Goal: Information Seeking & Learning: Learn about a topic

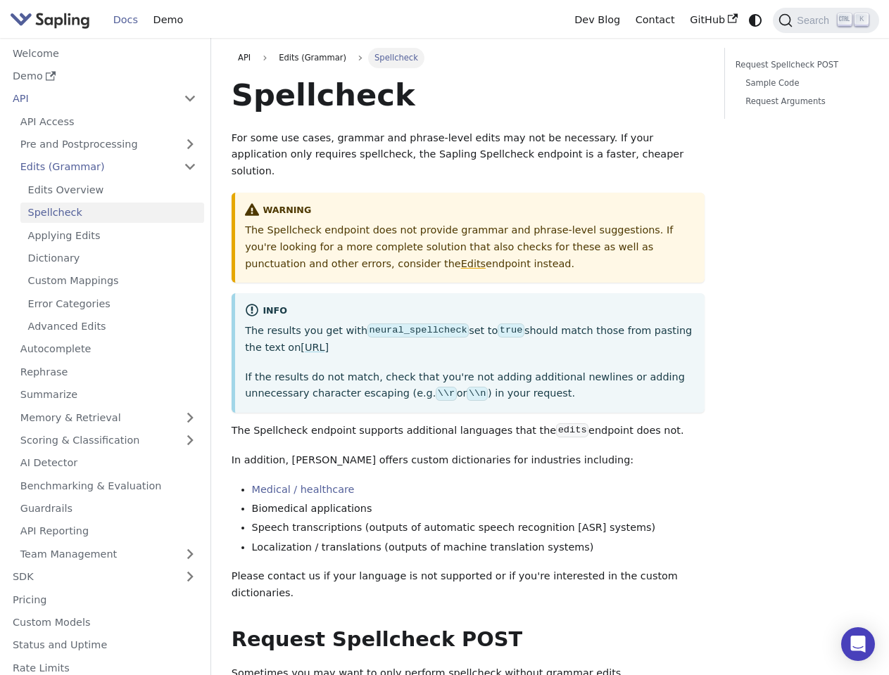
click at [444, 338] on p "The results you get with neural_spellcheck set to true should match those from …" at bounding box center [469, 340] width 449 height 34
click at [755, 20] on icon "Switch between dark and light mode (currently system mode)" at bounding box center [755, 20] width 13 height 13
click at [825, 20] on span "Search" at bounding box center [814, 20] width 45 height 11
click at [189, 99] on button "Collapse sidebar category 'API'" at bounding box center [190, 99] width 28 height 20
click at [108, 144] on link "Pre and Postprocessing" at bounding box center [108, 144] width 191 height 20
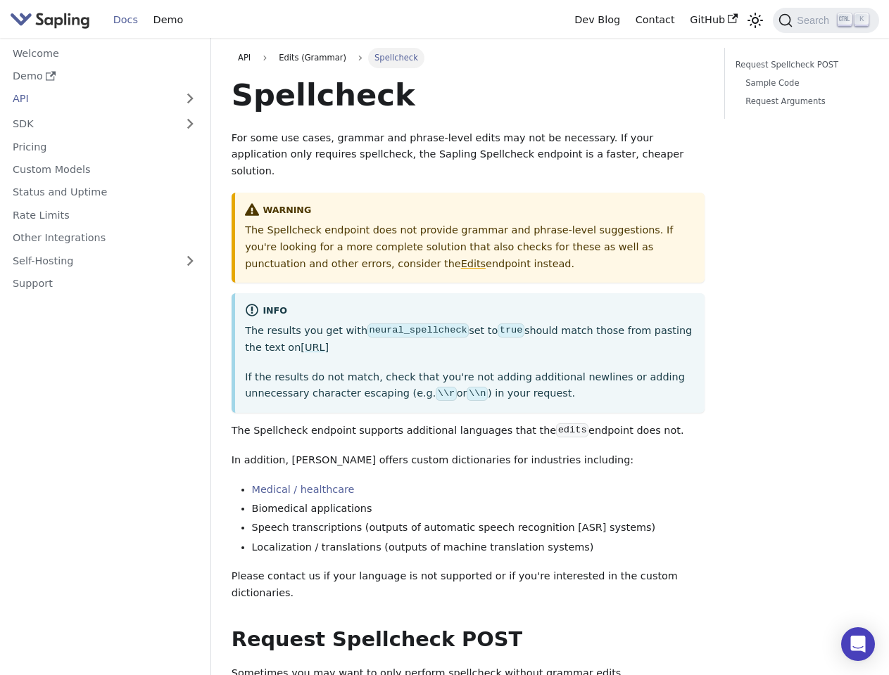
click at [108, 167] on ul "Welcome Demo API API Access Pre and Postprocessing Preprocessing Postprocessing…" at bounding box center [104, 168] width 199 height 250
click at [108, 417] on nav "Welcome Demo API API Access Pre and Postprocessing Preprocessing Postprocessing…" at bounding box center [105, 356] width 211 height 637
click at [108, 440] on nav "Welcome Demo API API Access Pre and Postprocessing Preprocessing Postprocessing…" at bounding box center [105, 356] width 211 height 637
click at [108, 554] on nav "Welcome Demo API API Access Pre and Postprocessing Preprocessing Postprocessing…" at bounding box center [105, 356] width 211 height 637
click at [189, 577] on nav "Welcome Demo API API Access Pre and Postprocessing Preprocessing Postprocessing…" at bounding box center [105, 356] width 211 height 637
